Goal: Download file/media

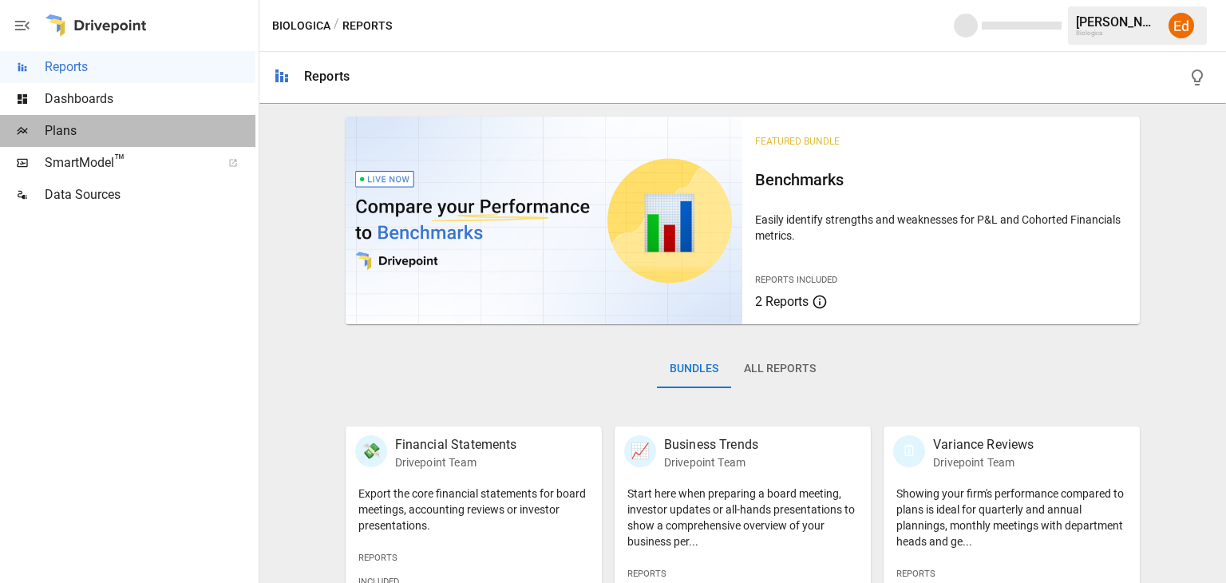
click at [61, 128] on span "Plans" at bounding box center [150, 130] width 211 height 19
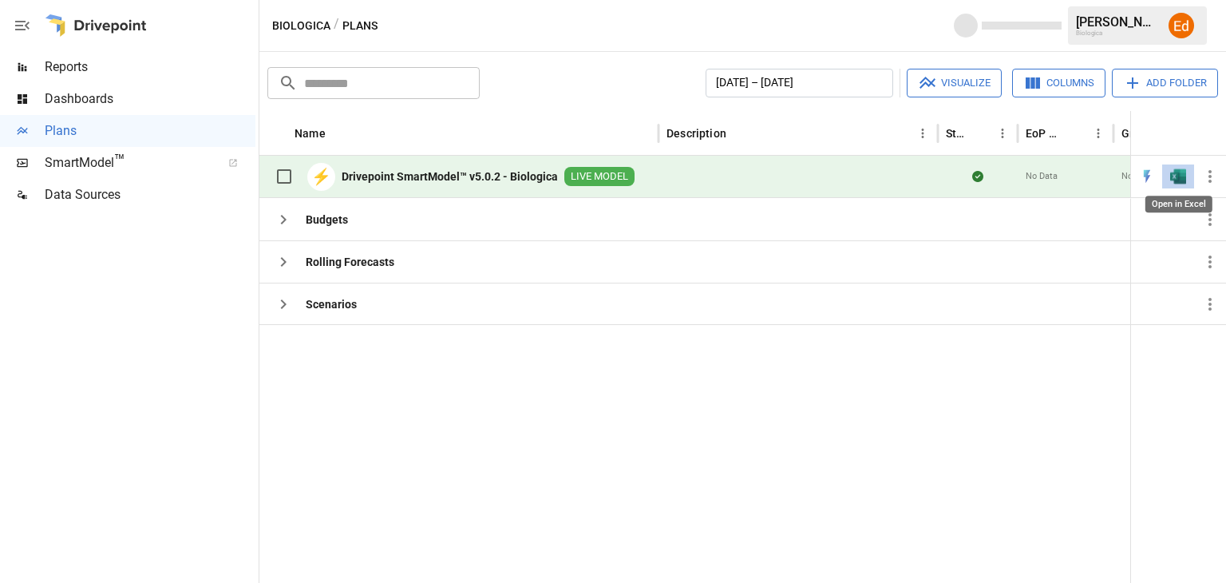
click at [1184, 170] on img "Open in Excel" at bounding box center [1178, 176] width 16 height 16
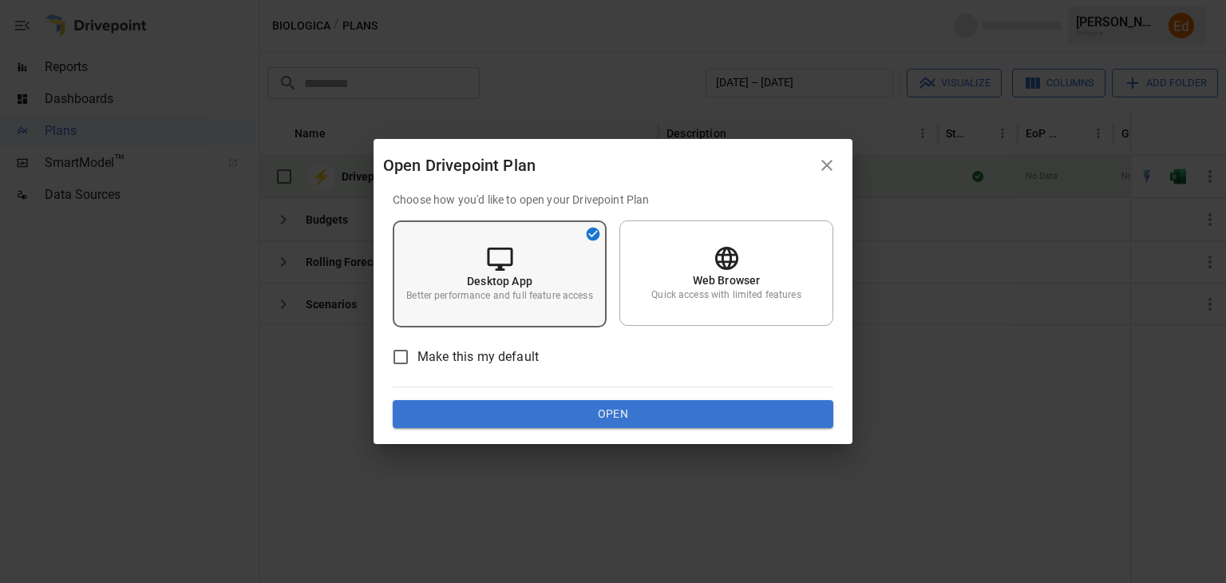
click at [514, 253] on div "Desktop App Better performance and full feature access" at bounding box center [500, 273] width 214 height 107
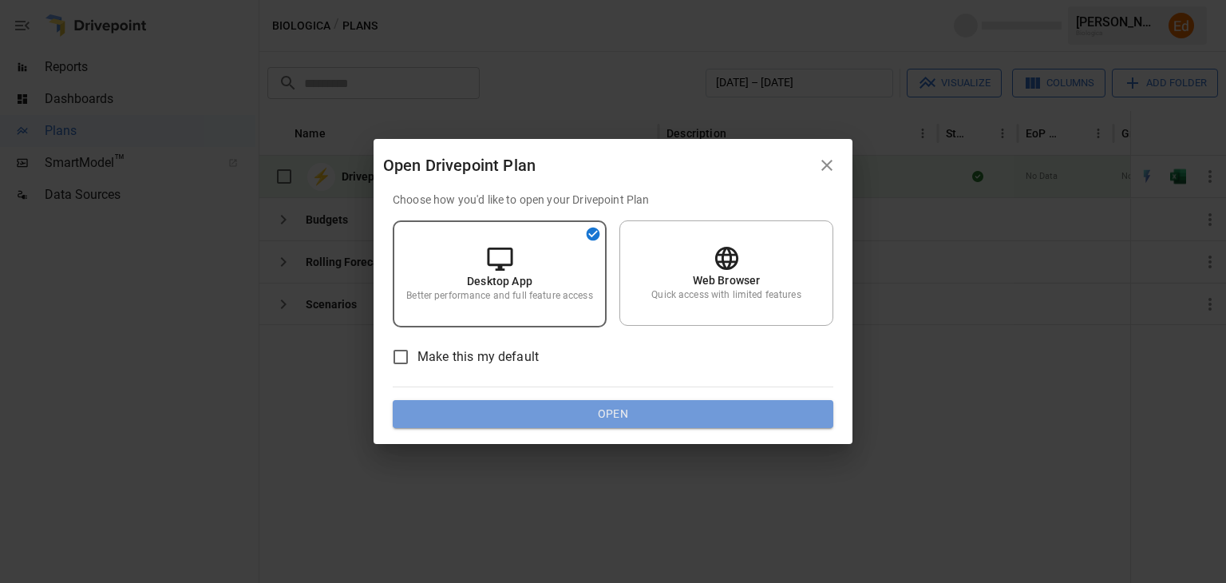
click at [604, 406] on button "Open" at bounding box center [613, 414] width 441 height 29
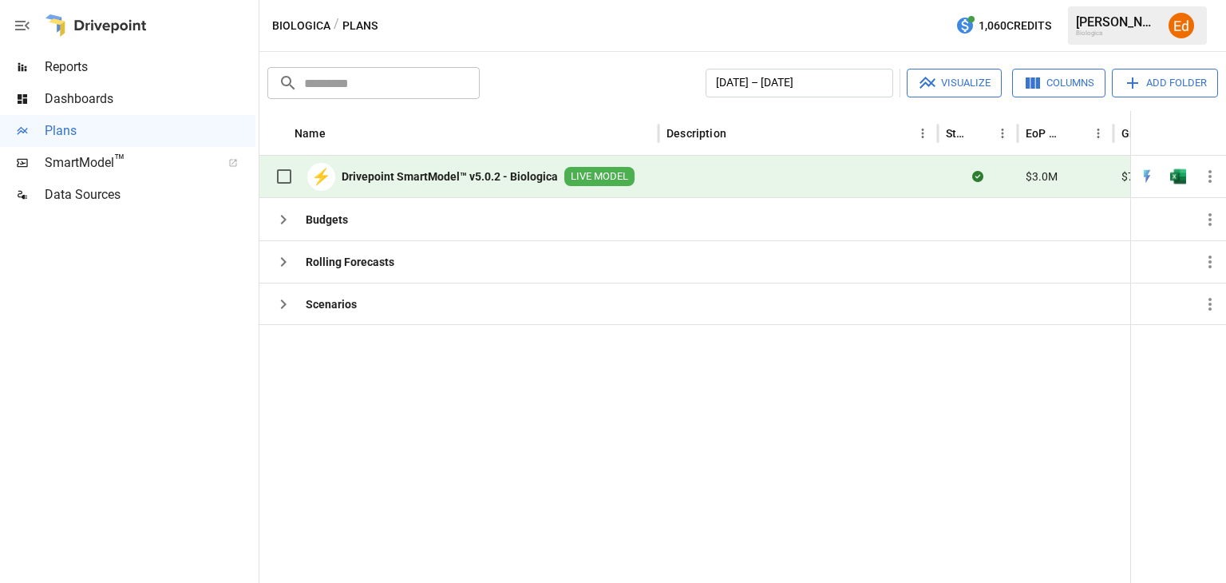
drag, startPoint x: 168, startPoint y: 314, endPoint x: 197, endPoint y: 295, distance: 35.2
click at [168, 314] on div at bounding box center [127, 397] width 255 height 372
